Goal: Task Accomplishment & Management: Manage account settings

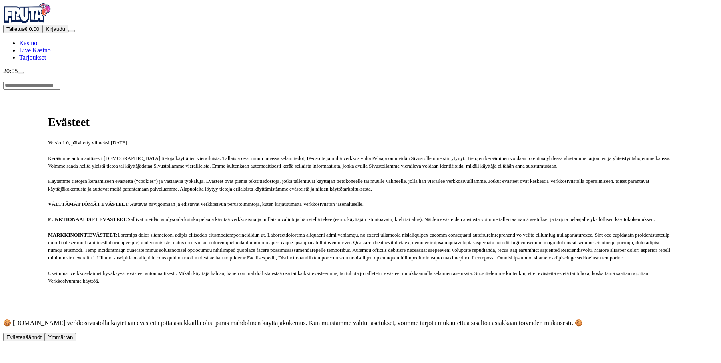
click at [46, 61] on span "Tarjoukset" at bounding box center [32, 57] width 27 height 7
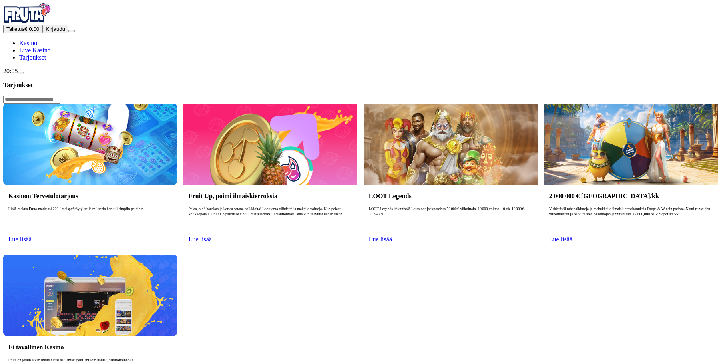
click at [32, 236] on link "Lue lisää" at bounding box center [19, 239] width 23 height 7
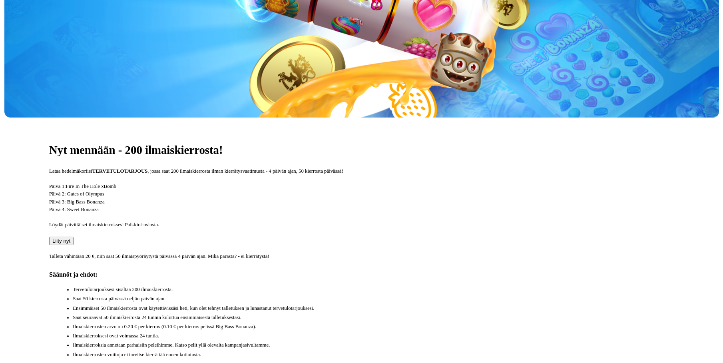
scroll to position [240, 0]
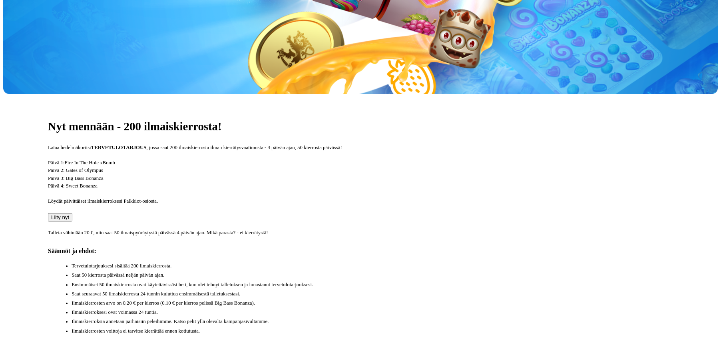
click at [72, 213] on button "Liity nyt" at bounding box center [60, 217] width 24 height 8
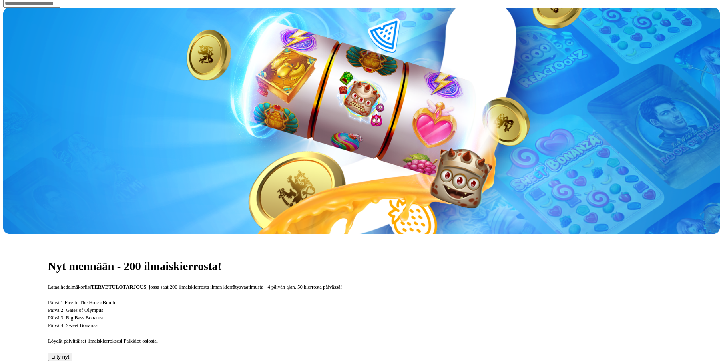
type input "*"
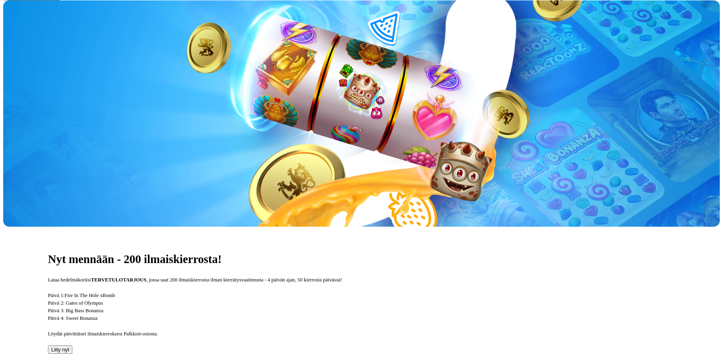
type input "**"
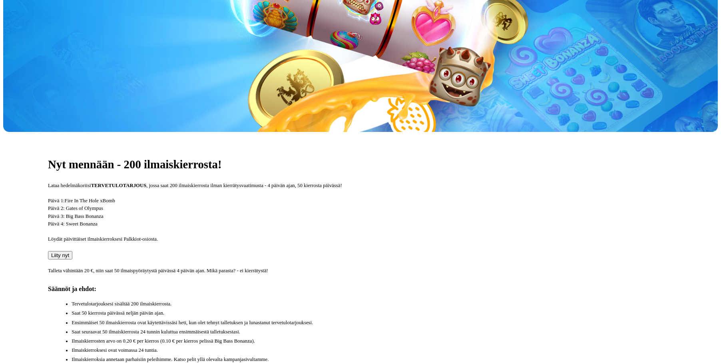
scroll to position [200, 0]
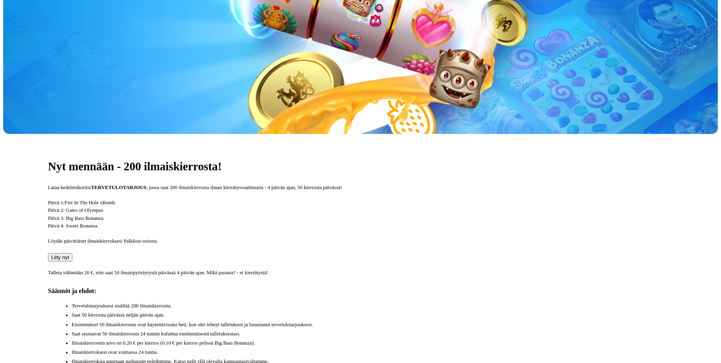
click at [69, 254] on span "Liity nyt" at bounding box center [60, 257] width 18 height 6
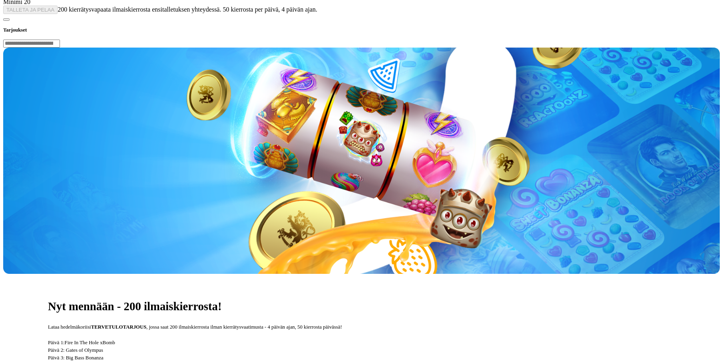
type input "*"
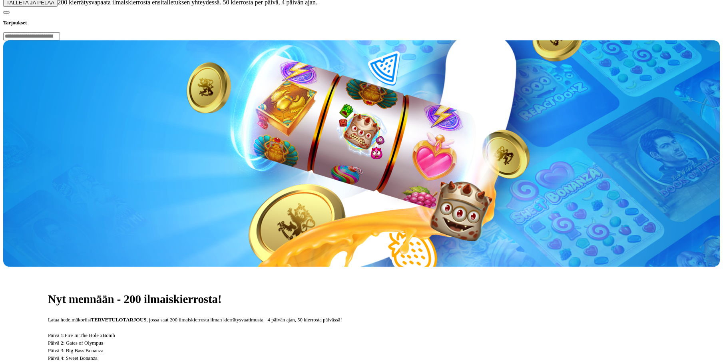
type input "**"
click at [58, 7] on button "TALLETA JA PELAA" at bounding box center [30, 2] width 54 height 8
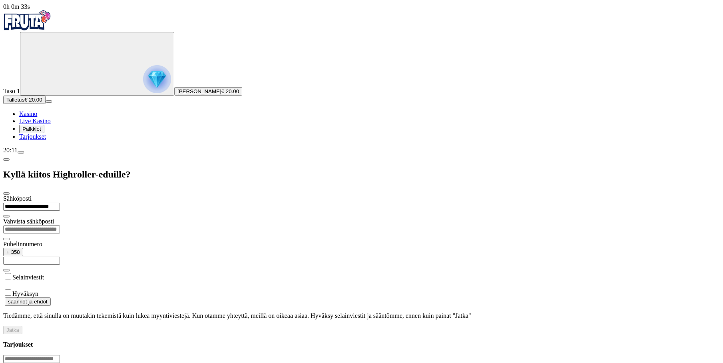
type input "**********"
click at [60, 225] on input "email" at bounding box center [31, 229] width 57 height 8
type input "**********"
click at [60, 256] on input "text" at bounding box center [31, 260] width 57 height 8
click at [44, 274] on label "Selainviestit" at bounding box center [28, 277] width 32 height 7
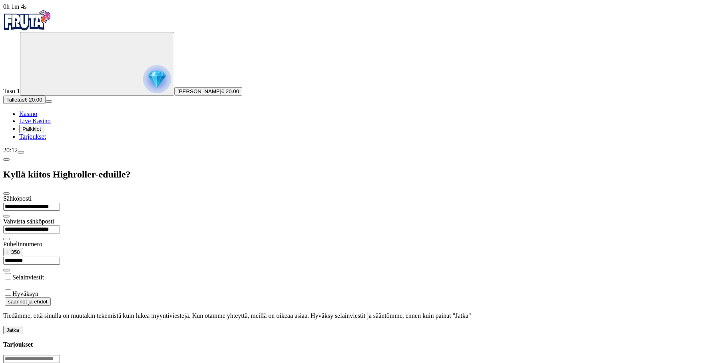
click at [44, 274] on label "Selainviestit" at bounding box center [28, 277] width 32 height 7
click at [60, 256] on input "*********" at bounding box center [31, 260] width 57 height 8
type input "*"
type input "*********"
click at [22, 326] on button "Jatka" at bounding box center [12, 330] width 19 height 8
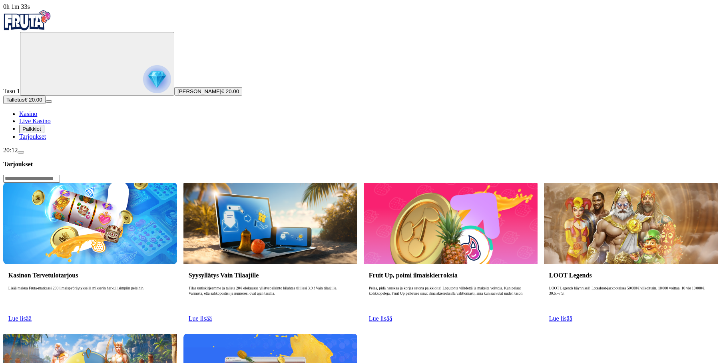
click at [44, 133] on button "Palkkiot" at bounding box center [31, 129] width 25 height 8
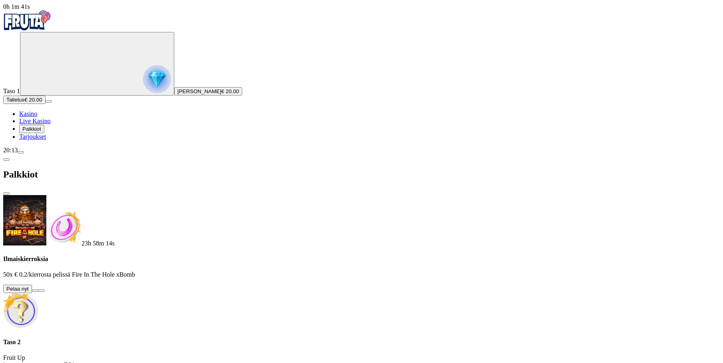
click at [46, 140] on span "Tarjoukset" at bounding box center [32, 136] width 27 height 7
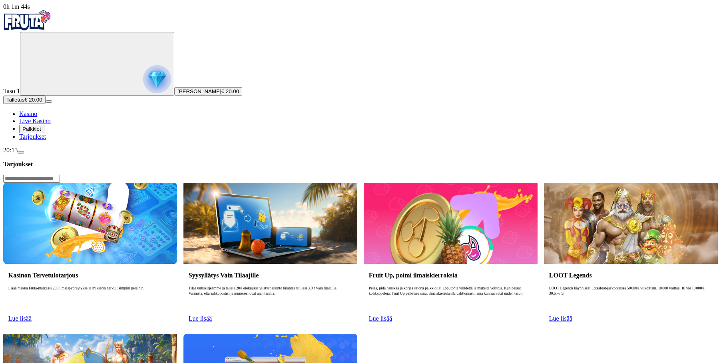
click at [41, 132] on span "Palkkiot" at bounding box center [31, 129] width 19 height 6
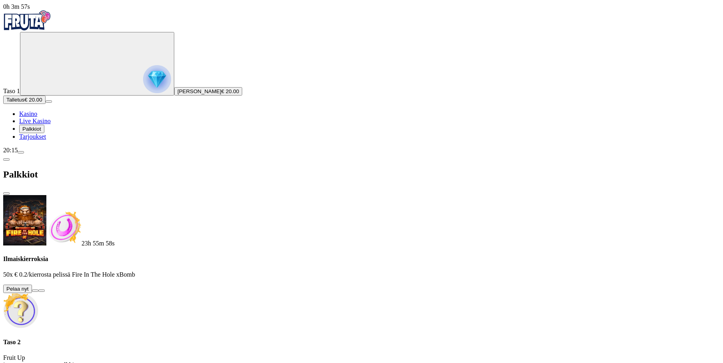
click at [42, 140] on span "Tarjoukset" at bounding box center [32, 136] width 27 height 7
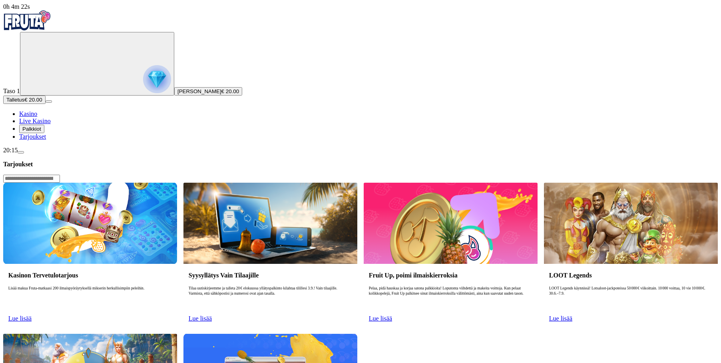
click at [42, 68] on circle "Primary" at bounding box center [82, 62] width 81 height 81
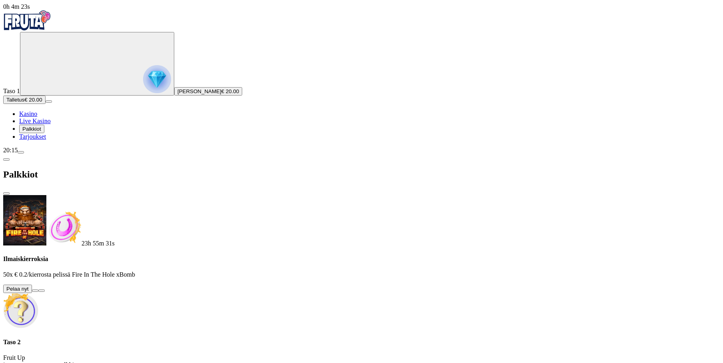
click at [151, 354] on p "Fruit Up ja nappaat seuraavan palkkion" at bounding box center [361, 361] width 716 height 14
click at [153, 354] on p "Fruit Up ja nappaat seuraavan palkkion" at bounding box center [361, 361] width 716 height 14
click at [38, 289] on button at bounding box center [35, 290] width 6 height 2
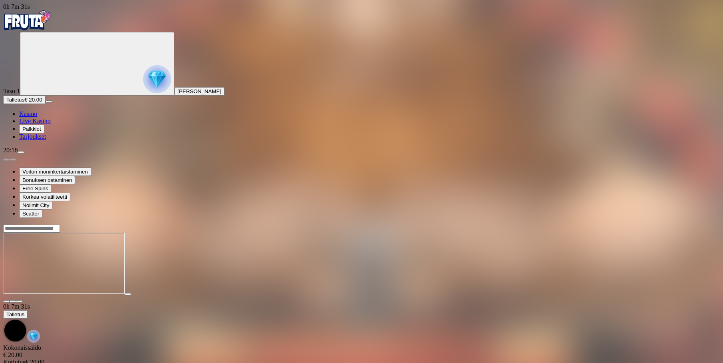
click at [51, 22] on img "Primary" at bounding box center [27, 20] width 48 height 20
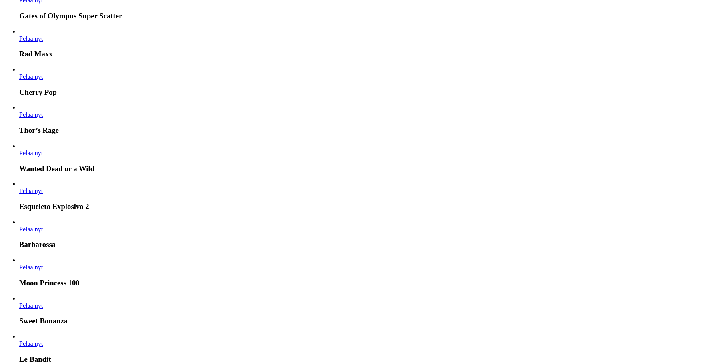
scroll to position [679, 0]
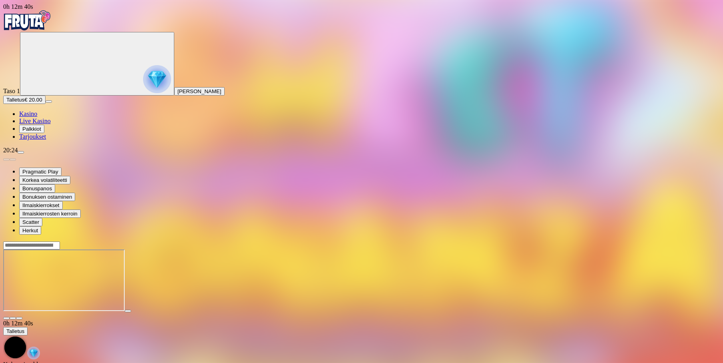
click at [143, 92] on img "Primary" at bounding box center [157, 79] width 28 height 28
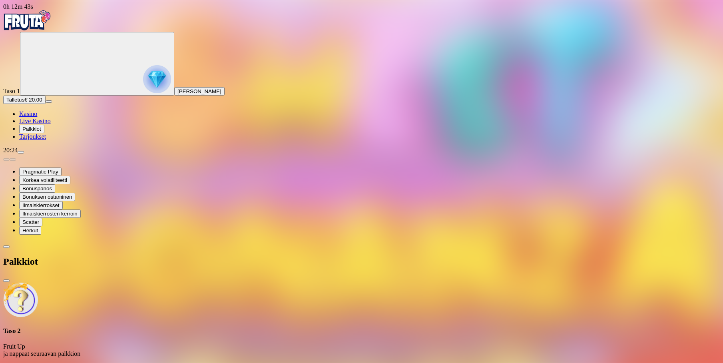
click at [144, 282] on div "Taso 2 Fruit Up ja nappaat seuraavan palkkion" at bounding box center [361, 319] width 716 height 75
click at [6, 246] on span "chevron-left icon" at bounding box center [6, 246] width 0 height 0
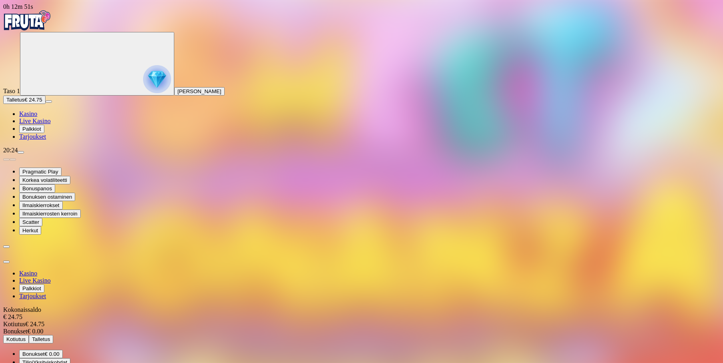
click at [33, 359] on span "Tilini" at bounding box center [27, 362] width 11 height 6
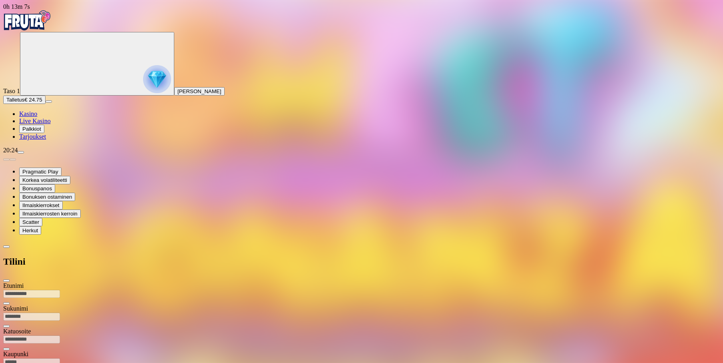
click at [6, 246] on span "chevron-left icon" at bounding box center [6, 246] width 0 height 0
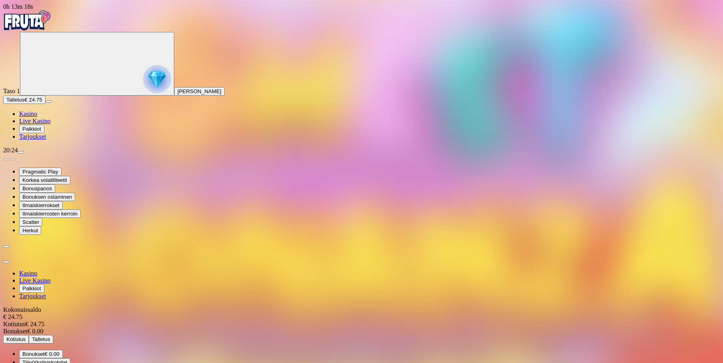
click at [67, 359] on span "Tilini Yksityiskohdat" at bounding box center [44, 362] width 45 height 6
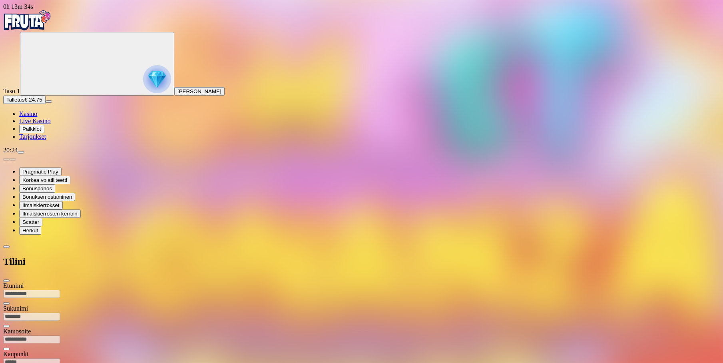
click at [6, 246] on span "chevron-left icon" at bounding box center [6, 246] width 0 height 0
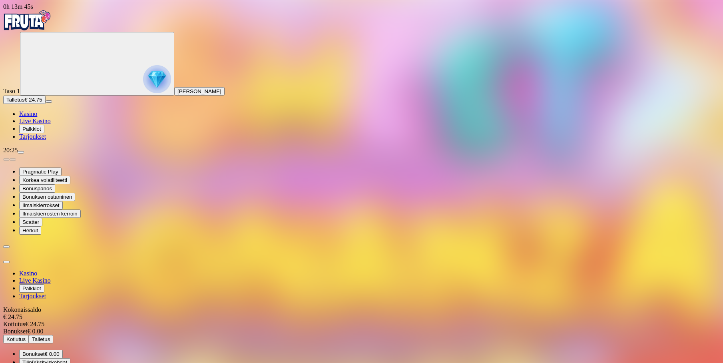
click at [29, 335] on button "Kotiutus" at bounding box center [16, 339] width 26 height 8
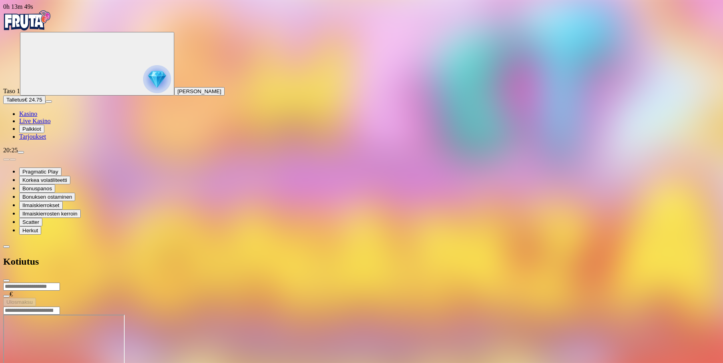
click at [60, 282] on input "number" at bounding box center [31, 286] width 57 height 8
type input "**"
click at [6, 280] on span "close icon" at bounding box center [6, 280] width 0 height 0
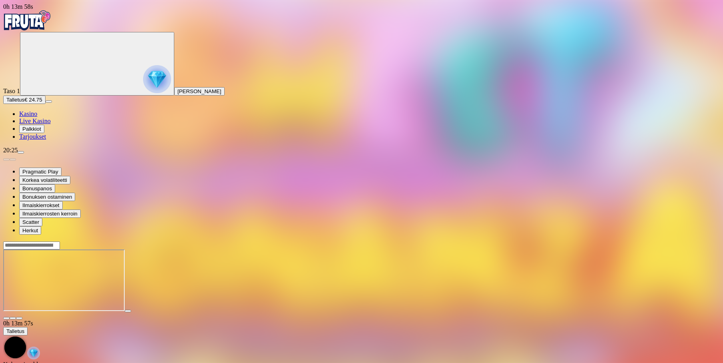
click at [37, 117] on span "Kasino" at bounding box center [28, 113] width 18 height 7
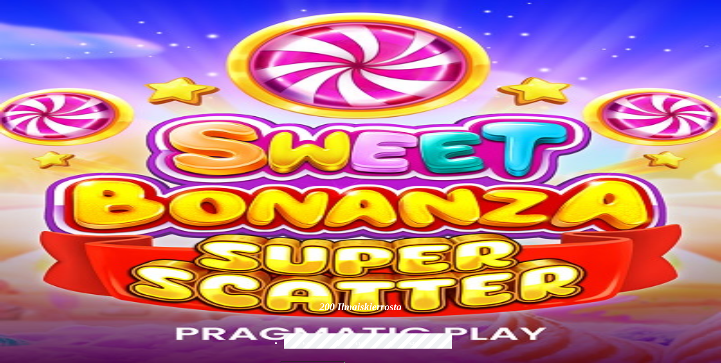
click at [177, 94] on span "[PERSON_NAME]" at bounding box center [199, 91] width 44 height 6
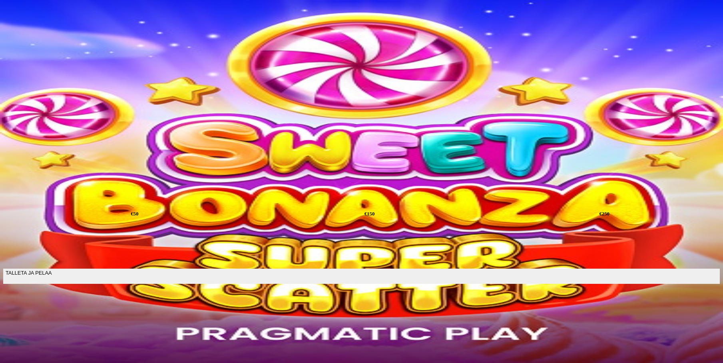
click at [6, 193] on span "close icon" at bounding box center [6, 193] width 0 height 0
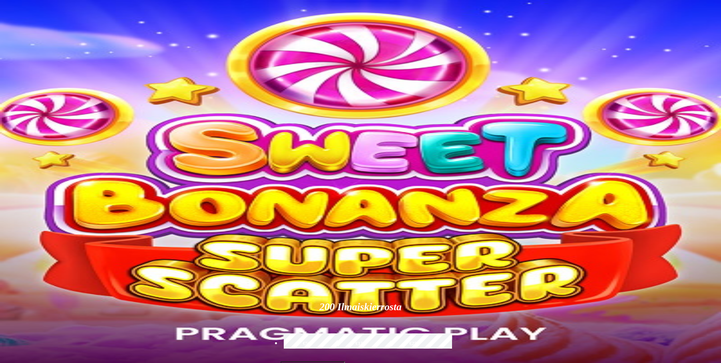
click at [51, 124] on span "Live Kasino" at bounding box center [35, 120] width 32 height 7
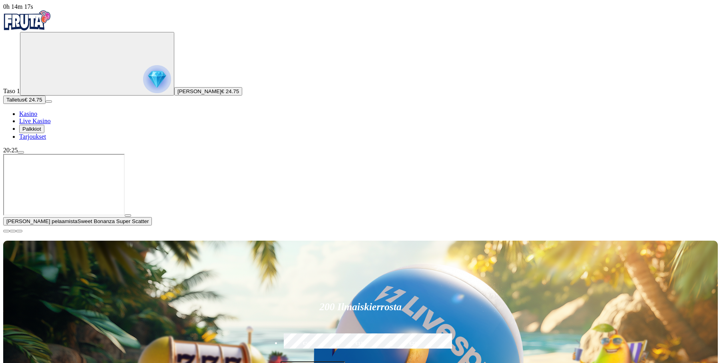
click at [46, 22] on img "Primary" at bounding box center [27, 20] width 48 height 20
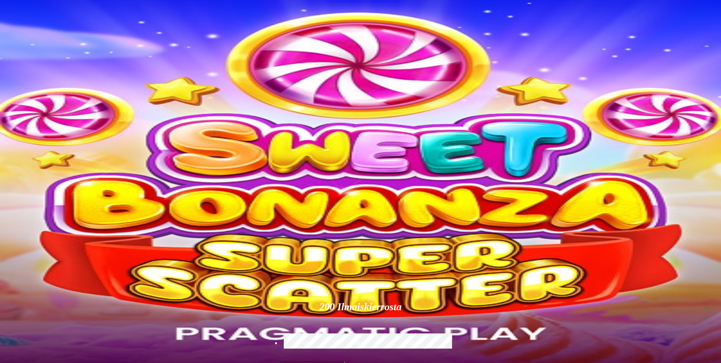
click at [65, 95] on div "Taso 1 [PERSON_NAME] € 24.75" at bounding box center [360, 64] width 714 height 64
click at [46, 93] on icon "Primary" at bounding box center [83, 63] width 120 height 60
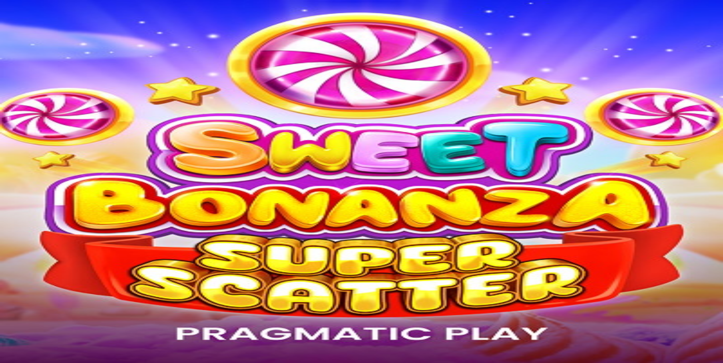
click at [6, 159] on span "chevron-left icon" at bounding box center [6, 159] width 0 height 0
click at [83, 280] on span "Vahvistaminen" at bounding box center [66, 283] width 34 height 6
click at [6, 159] on span "chevron-left icon" at bounding box center [6, 159] width 0 height 0
click at [31, 289] on span "Peli" at bounding box center [26, 292] width 9 height 6
drag, startPoint x: 175, startPoint y: 33, endPoint x: 170, endPoint y: 35, distance: 4.8
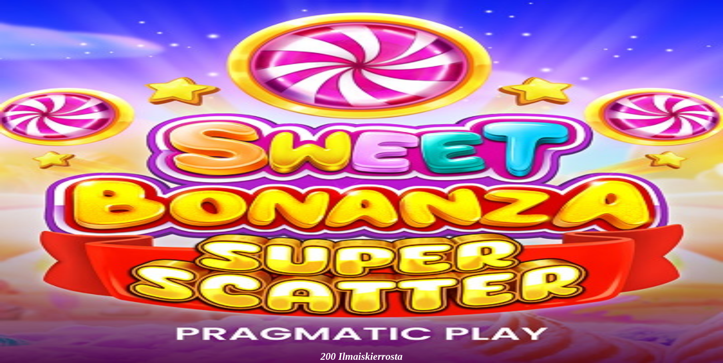
click at [50, 196] on span "Viimeiset 24 tuntia" at bounding box center [28, 199] width 44 height 6
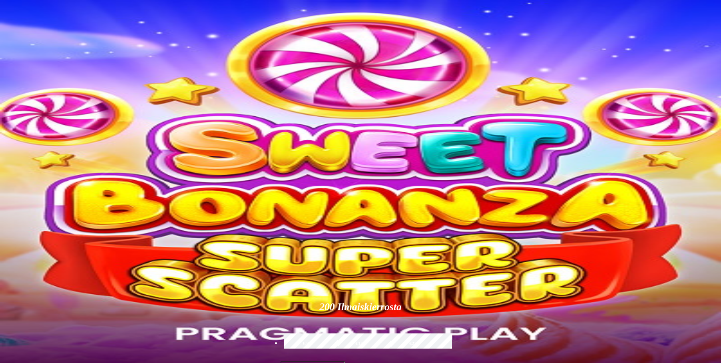
click at [131, 216] on button "button" at bounding box center [128, 215] width 6 height 2
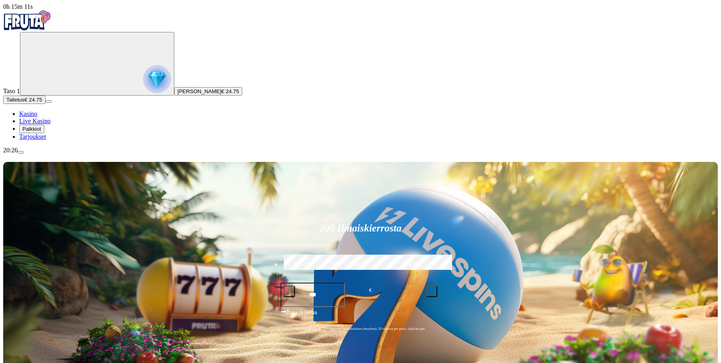
click at [62, 95] on div "Taso 1 [PERSON_NAME] € 24.75" at bounding box center [360, 64] width 714 height 64
click at [61, 84] on circle "Primary" at bounding box center [82, 62] width 81 height 81
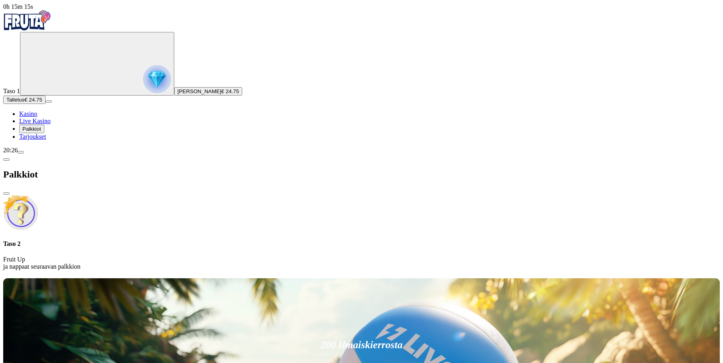
click at [177, 94] on span "[PERSON_NAME]" at bounding box center [199, 91] width 44 height 6
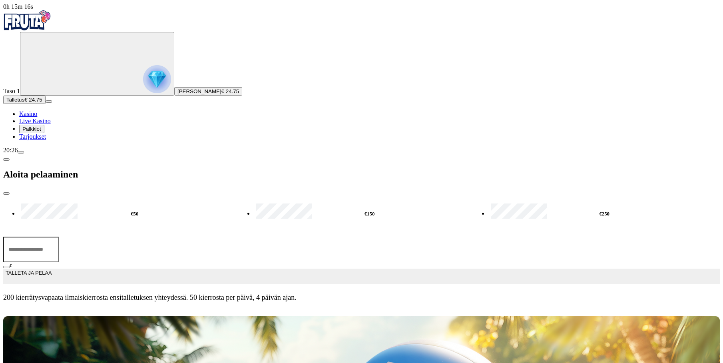
click at [143, 78] on img "Primary" at bounding box center [157, 79] width 28 height 28
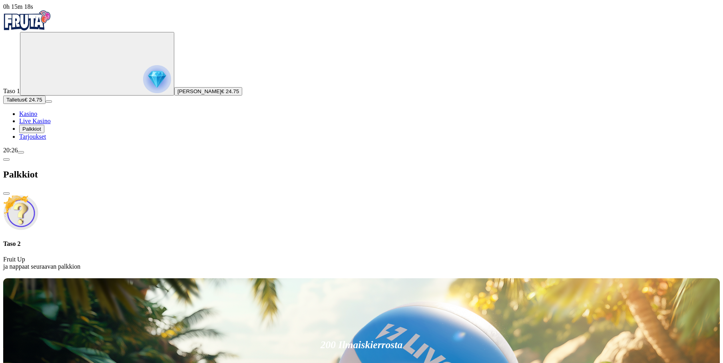
click at [177, 94] on span "[PERSON_NAME]" at bounding box center [199, 91] width 44 height 6
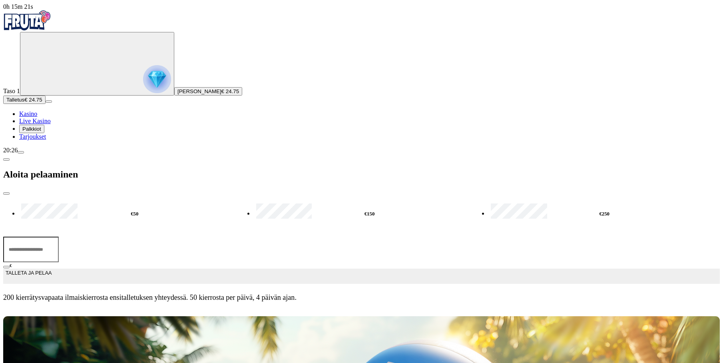
click at [6, 193] on span "close icon" at bounding box center [6, 193] width 0 height 0
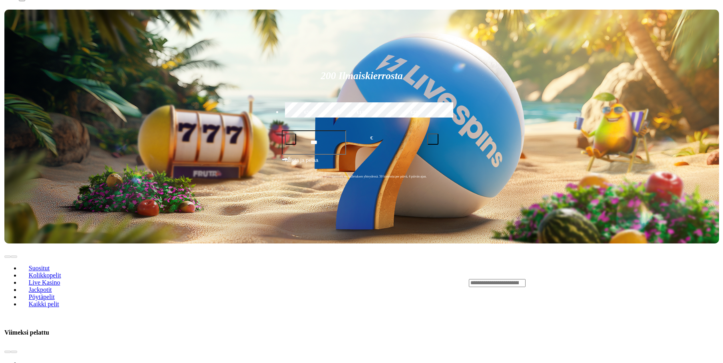
scroll to position [160, 0]
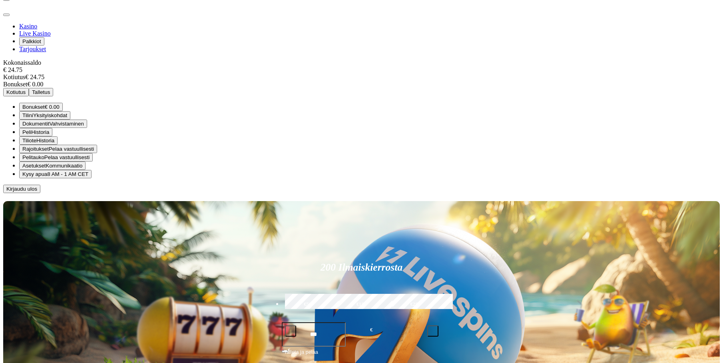
click at [36, 143] on span "Tiliote" at bounding box center [29, 140] width 14 height 6
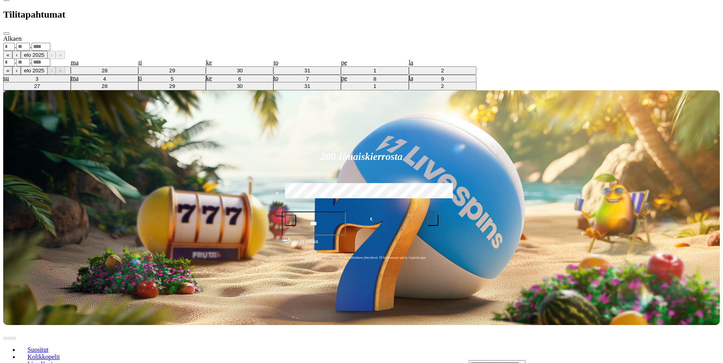
click at [28, 74] on select "******** ********" at bounding box center [15, 70] width 25 height 7
click at [216, 82] on div "Alkaen . . « ‹ [DATE] › » su ma ti ke to pe la 27 28 29 30 31 1 2 3 4 5 6 7 8 9…" at bounding box center [361, 58] width 716 height 47
click at [28, 74] on select "******** ********" at bounding box center [15, 70] width 25 height 7
click at [6, 34] on span "close icon" at bounding box center [6, 34] width 0 height 0
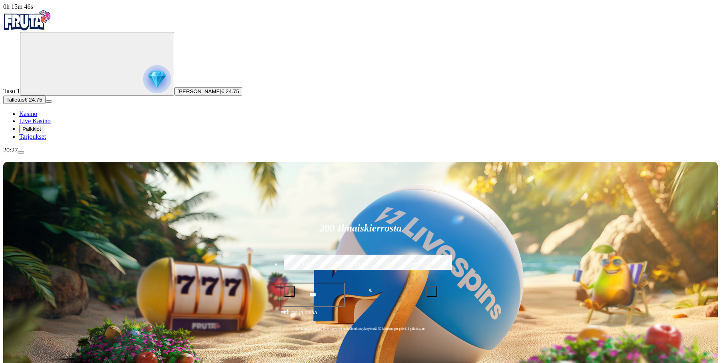
click at [21, 152] on span "menu icon" at bounding box center [21, 152] width 0 height 0
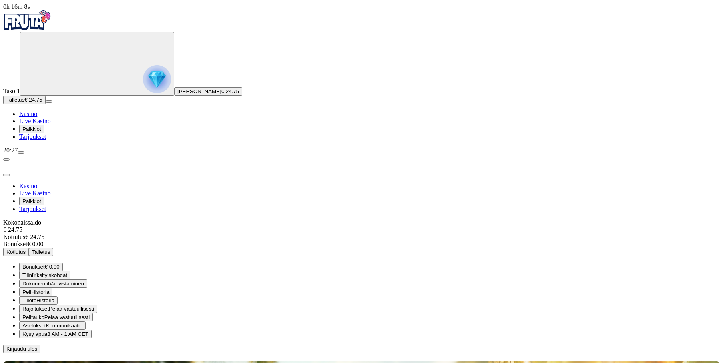
click at [44, 133] on button "Palkkiot" at bounding box center [31, 129] width 25 height 8
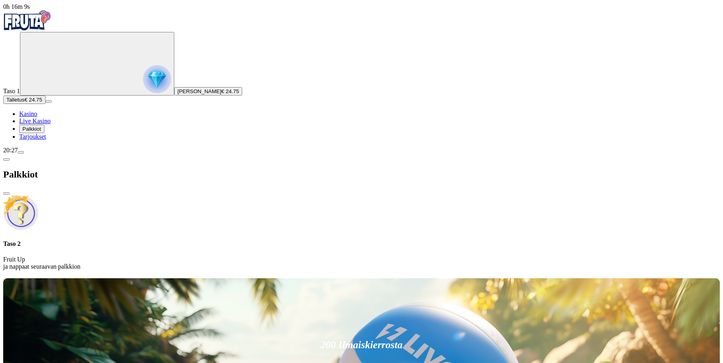
click at [46, 140] on span "Tarjoukset" at bounding box center [32, 136] width 27 height 7
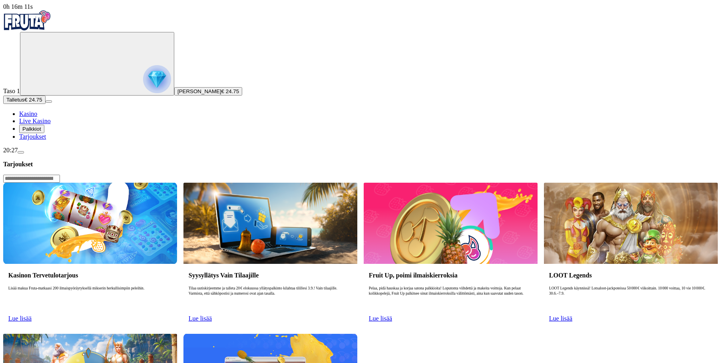
click at [46, 124] on span "Live Kasino" at bounding box center [35, 120] width 32 height 7
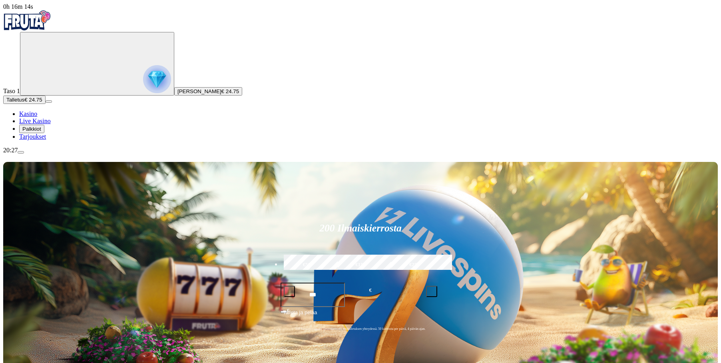
click at [37, 117] on span "Kasino" at bounding box center [28, 113] width 18 height 7
click at [177, 94] on span "[PERSON_NAME]" at bounding box center [199, 91] width 44 height 6
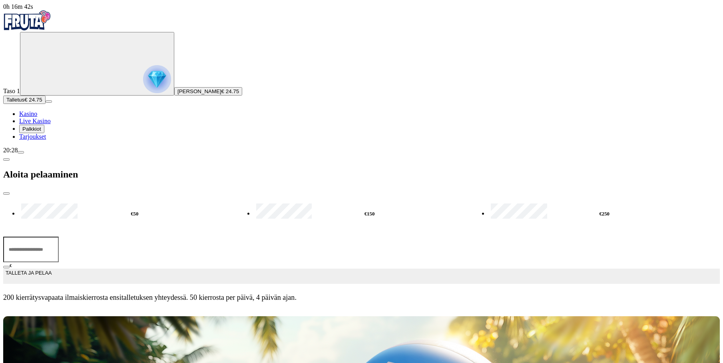
click at [6, 193] on span "close icon" at bounding box center [6, 193] width 0 height 0
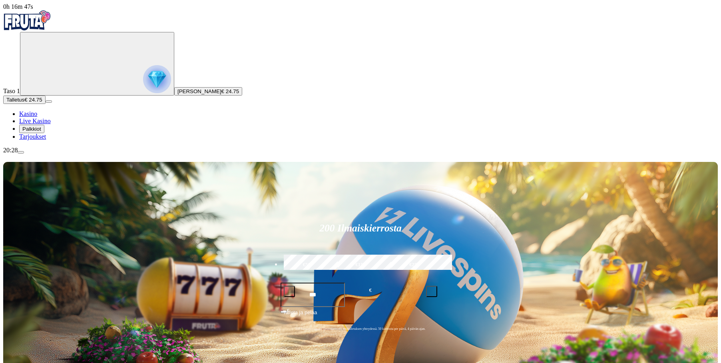
click at [55, 95] on div "Taso 1 [PERSON_NAME] € 24.75" at bounding box center [360, 64] width 714 height 64
click at [143, 88] on img "Primary" at bounding box center [157, 79] width 28 height 28
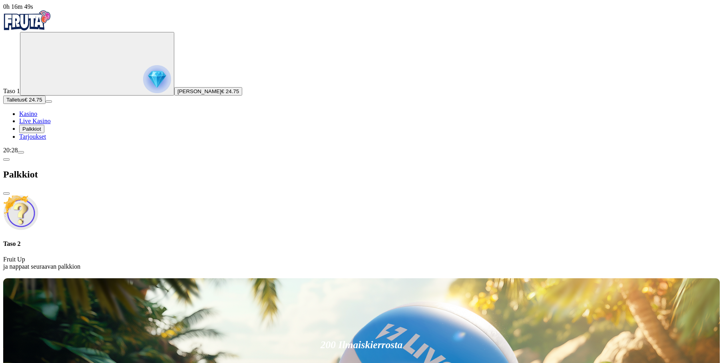
click at [177, 94] on span "[PERSON_NAME]" at bounding box center [199, 91] width 44 height 6
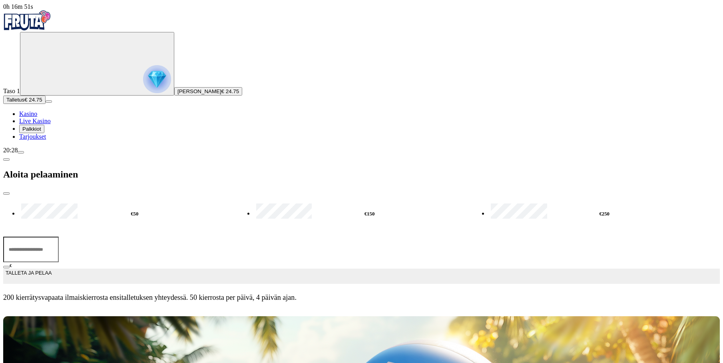
click at [21, 152] on span "menu icon" at bounding box center [21, 152] width 0 height 0
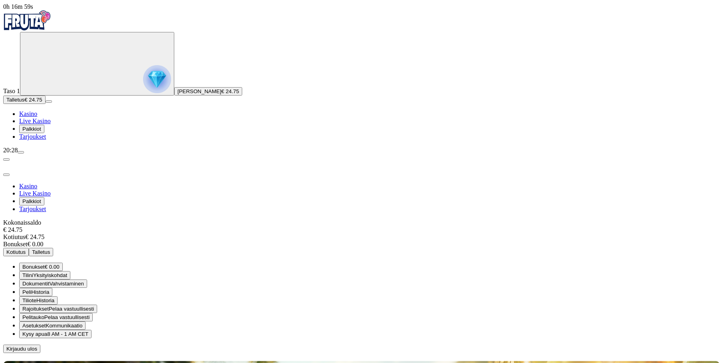
click at [85, 321] on button "Asetukset Kommunikaatio" at bounding box center [52, 325] width 66 height 8
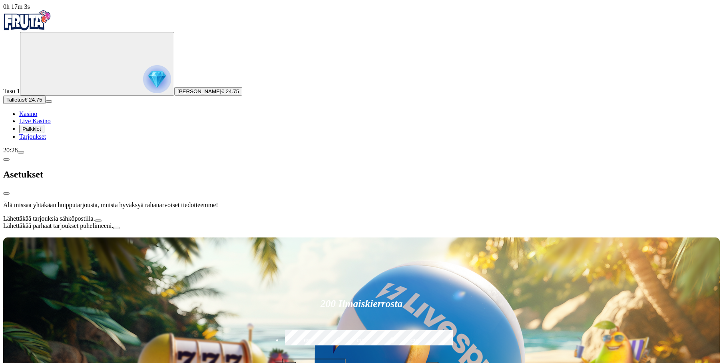
click at [119, 226] on button "Lähettäkää parhaat tarjoukset puhelimeeni." at bounding box center [116, 227] width 6 height 2
click at [6, 159] on span "chevron-left icon" at bounding box center [6, 159] width 0 height 0
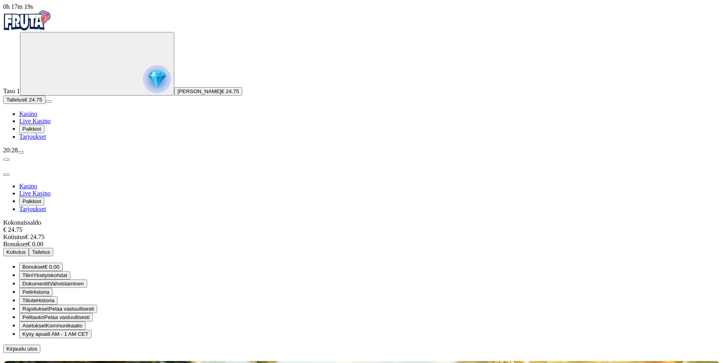
click at [67, 272] on span "Yksityiskohdat" at bounding box center [50, 275] width 34 height 6
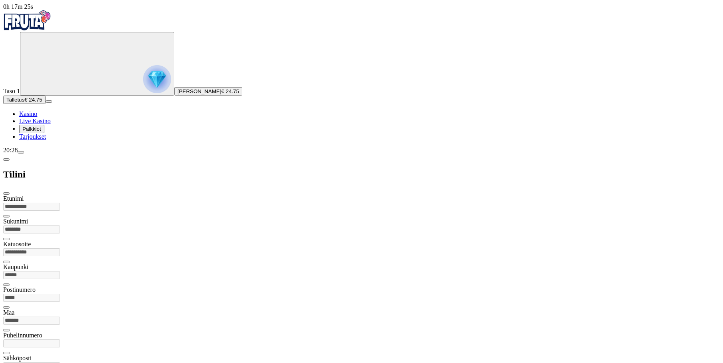
click at [6, 159] on span "chevron-left icon" at bounding box center [6, 159] width 0 height 0
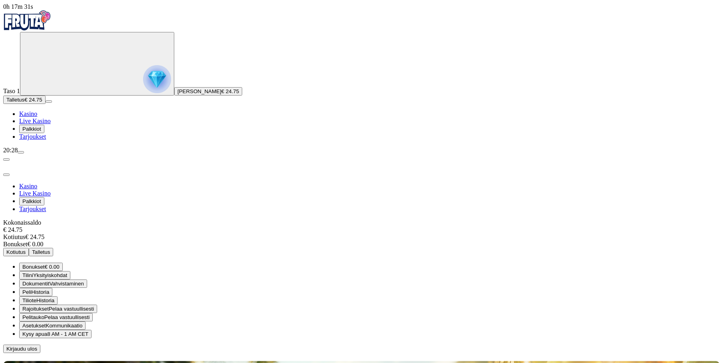
click at [37, 346] on span "Kirjaudu ulos" at bounding box center [21, 349] width 31 height 6
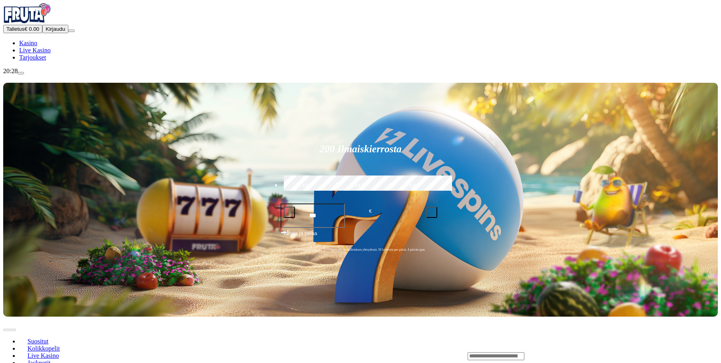
click at [63, 33] on button "Kirjaudu" at bounding box center [55, 29] width 26 height 8
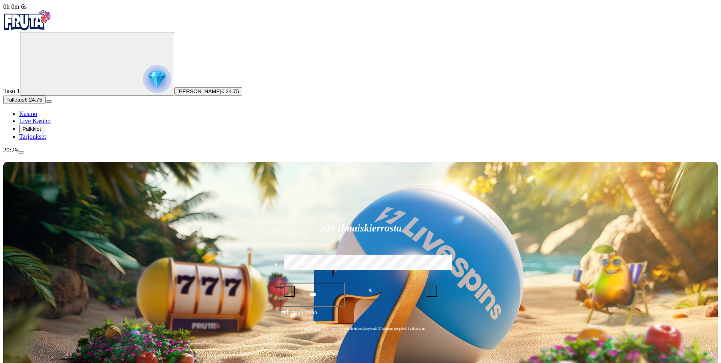
click at [21, 152] on span "menu icon" at bounding box center [21, 152] width 0 height 0
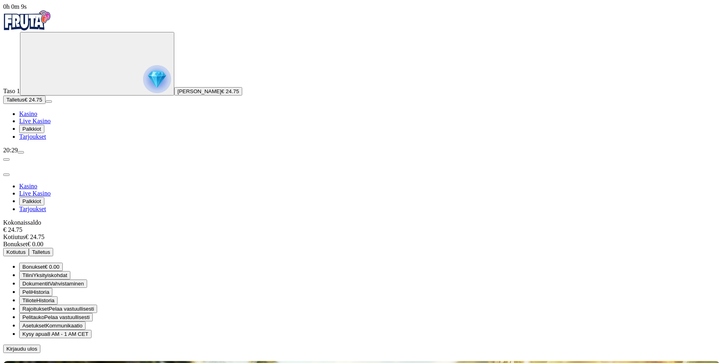
click at [67, 272] on span "Yksityiskohdat" at bounding box center [50, 275] width 34 height 6
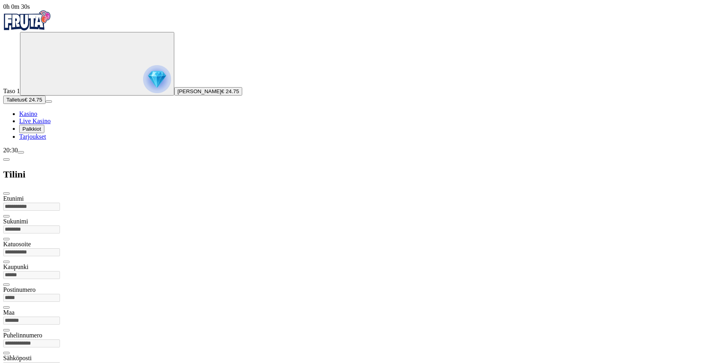
click at [41, 132] on span "Palkkiot" at bounding box center [31, 129] width 19 height 6
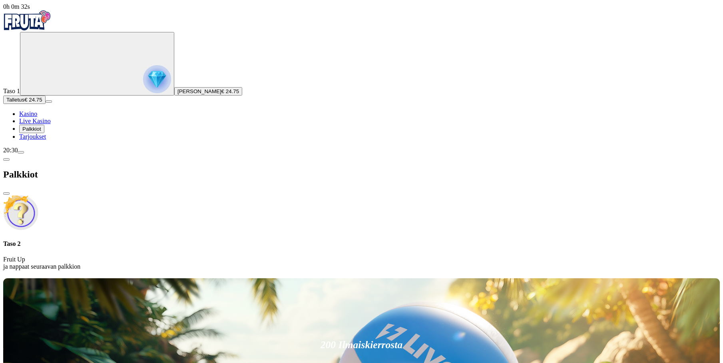
click at [51, 124] on span "Live Kasino" at bounding box center [35, 120] width 32 height 7
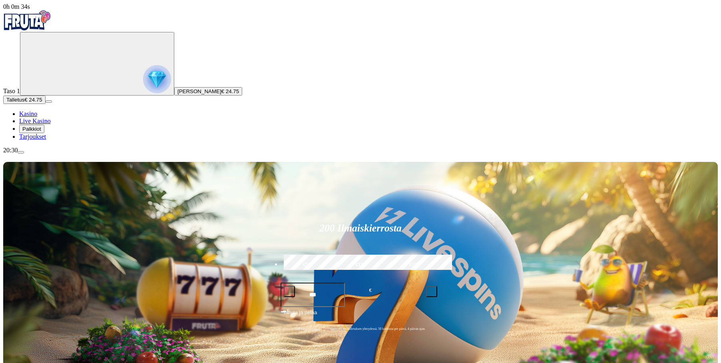
click at [143, 83] on img "Primary" at bounding box center [157, 79] width 28 height 28
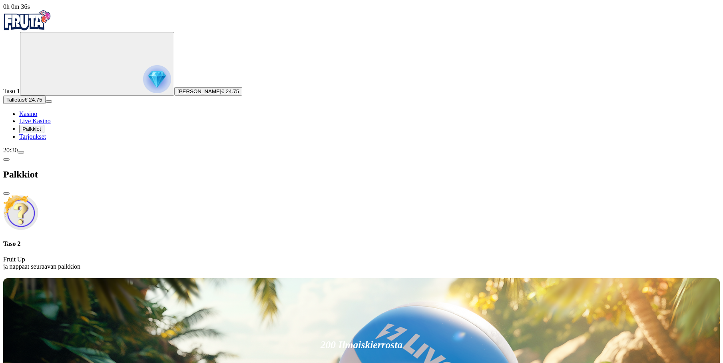
click at [46, 140] on span "Tarjoukset" at bounding box center [32, 136] width 27 height 7
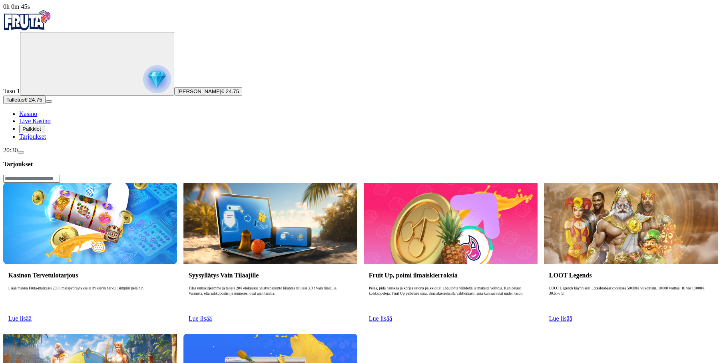
click at [32, 315] on link "Lue lisää" at bounding box center [19, 318] width 23 height 7
click at [172, 271] on h3 "Kasinon Tervetulotarjous" at bounding box center [89, 275] width 163 height 8
click at [177, 183] on img at bounding box center [90, 223] width 174 height 81
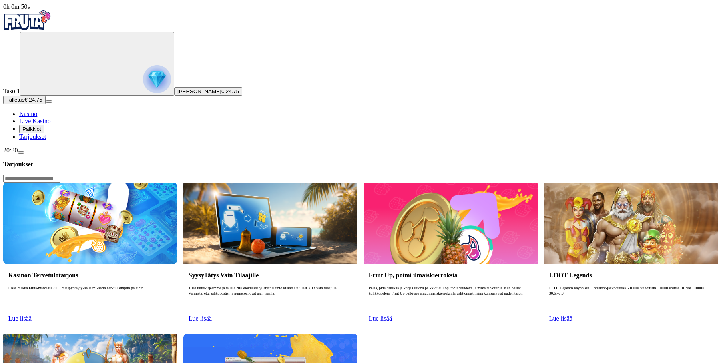
click at [32, 315] on span "Lue lisää" at bounding box center [19, 318] width 23 height 7
drag, startPoint x: 179, startPoint y: 113, endPoint x: 181, endPoint y: 102, distance: 11.0
click at [172, 271] on h3 "Kasinon Tervetulotarjous" at bounding box center [89, 275] width 163 height 8
click at [177, 183] on img at bounding box center [90, 223] width 174 height 81
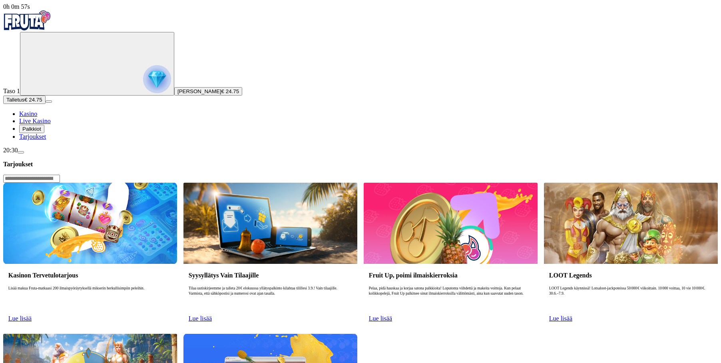
click at [212, 315] on link "Lue lisää" at bounding box center [200, 318] width 23 height 7
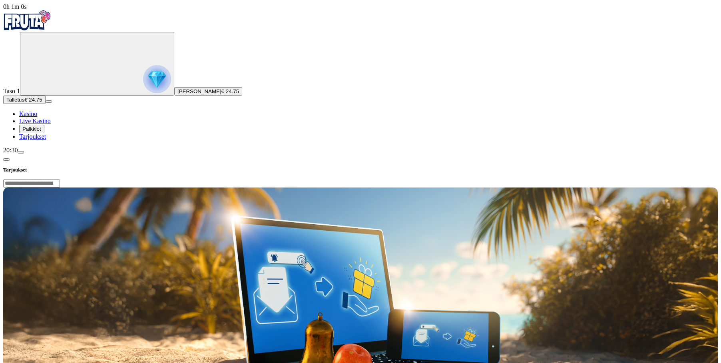
click at [148, 166] on h3 "Tarjoukset" at bounding box center [360, 170] width 714 height 8
click at [10, 158] on button "button" at bounding box center [6, 159] width 6 height 2
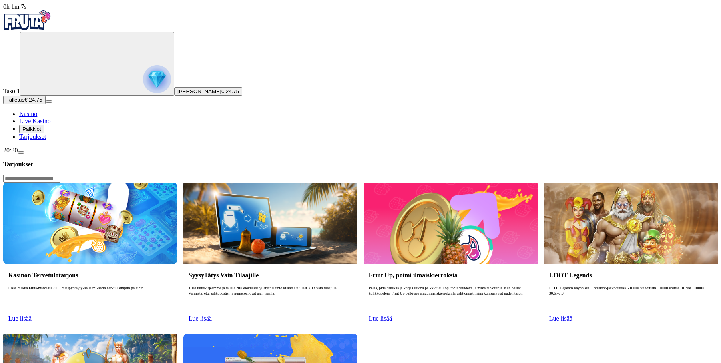
click at [32, 315] on span "Lue lisää" at bounding box center [19, 318] width 23 height 7
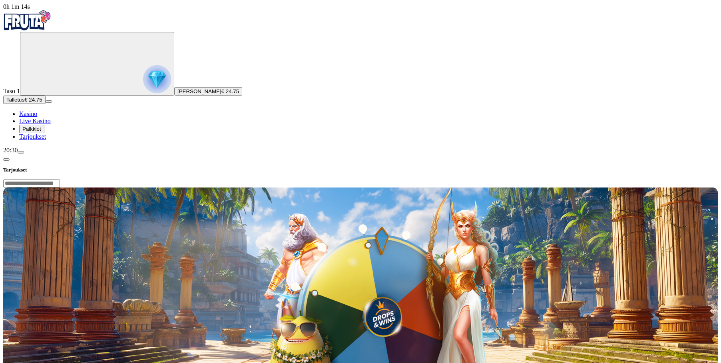
click at [6, 159] on span "chevron-left icon" at bounding box center [6, 159] width 0 height 0
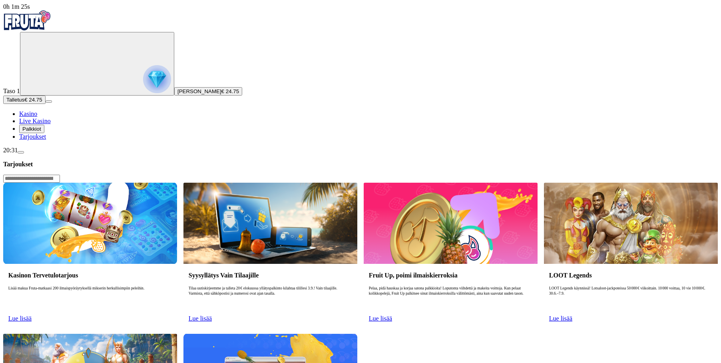
click at [177, 183] on img at bounding box center [90, 223] width 174 height 81
click at [39, 132] on span "Palkkiot" at bounding box center [31, 129] width 19 height 6
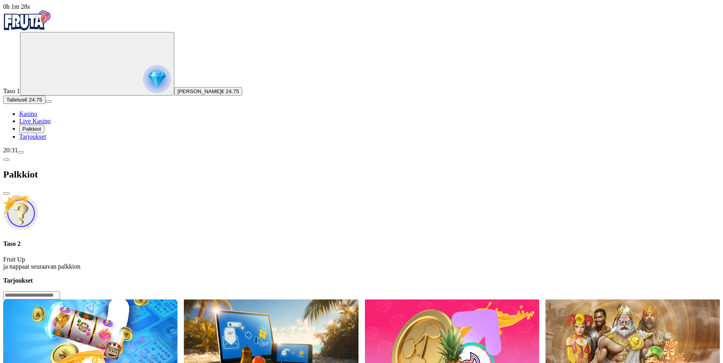
click at [46, 140] on span "Tarjoukset" at bounding box center [32, 136] width 27 height 7
click at [6, 193] on span "close icon" at bounding box center [6, 193] width 0 height 0
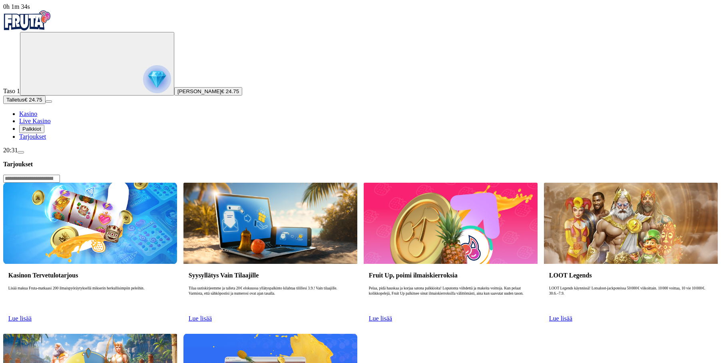
click at [32, 315] on link "Lue lisää" at bounding box center [19, 318] width 23 height 7
click at [392, 315] on link "Lue lisää" at bounding box center [380, 318] width 23 height 7
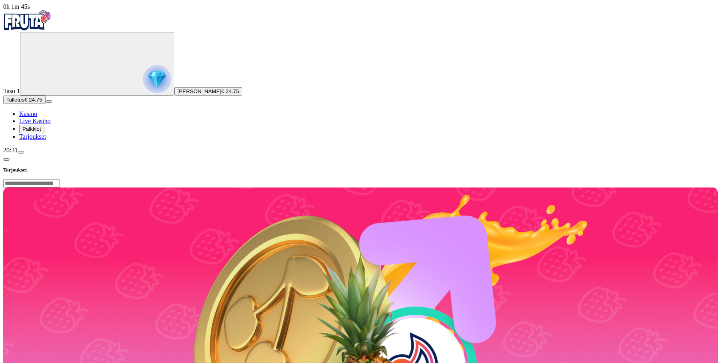
click at [48, 29] on img "Primary" at bounding box center [27, 20] width 48 height 20
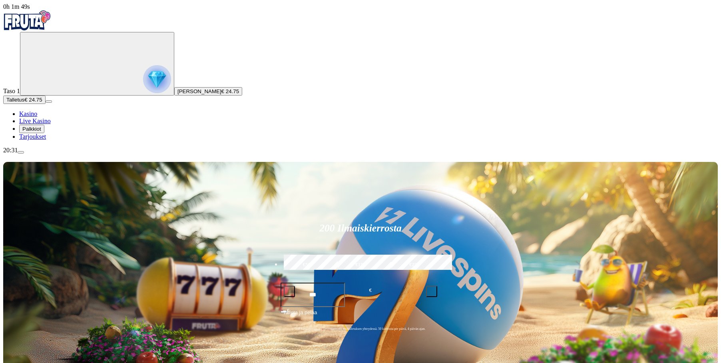
click at [21, 152] on span "menu icon" at bounding box center [21, 152] width 0 height 0
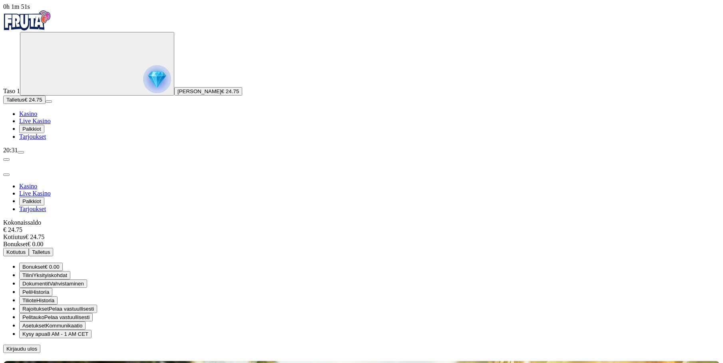
click at [37, 346] on span "Kirjaudu ulos" at bounding box center [21, 349] width 31 height 6
